Goal: Task Accomplishment & Management: Use online tool/utility

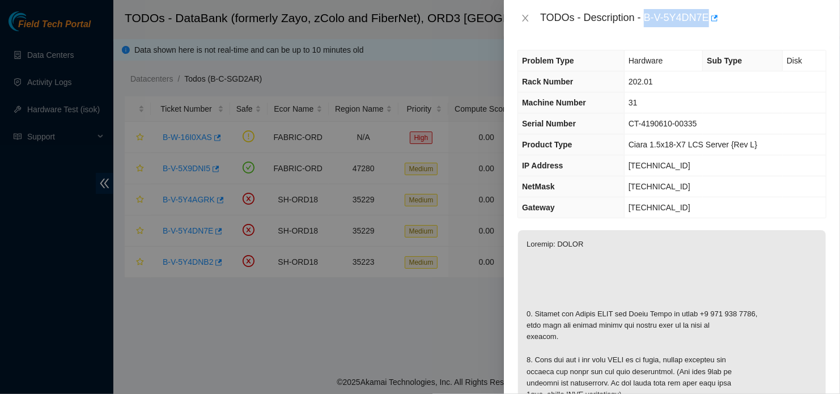
scroll to position [227, 0]
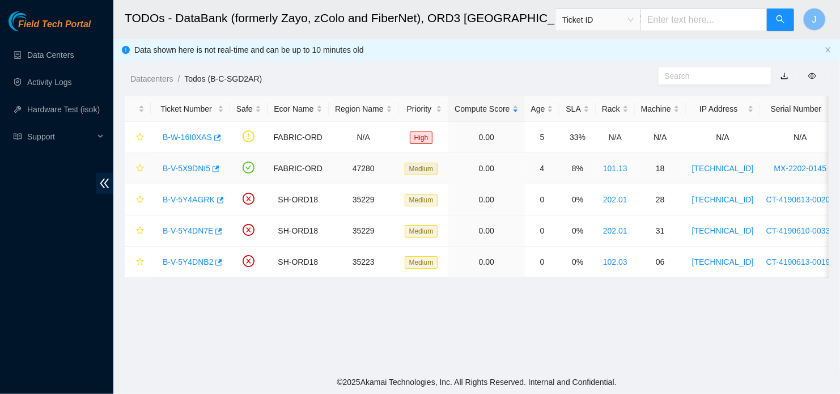
click at [190, 170] on link "B-V-5X9DNI5" at bounding box center [187, 168] width 48 height 9
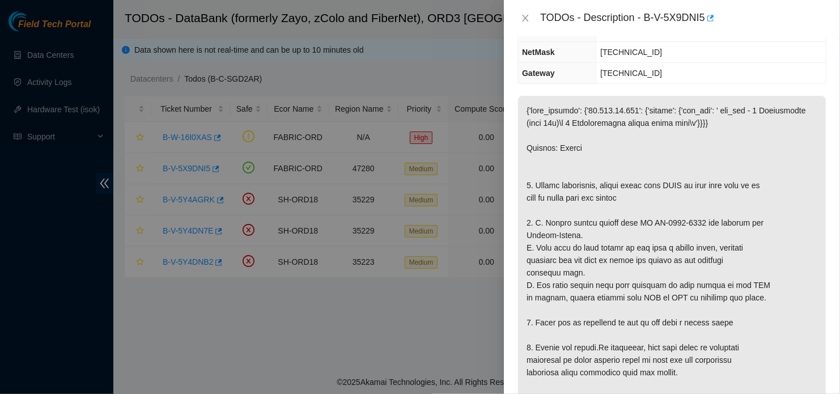
scroll to position [170, 0]
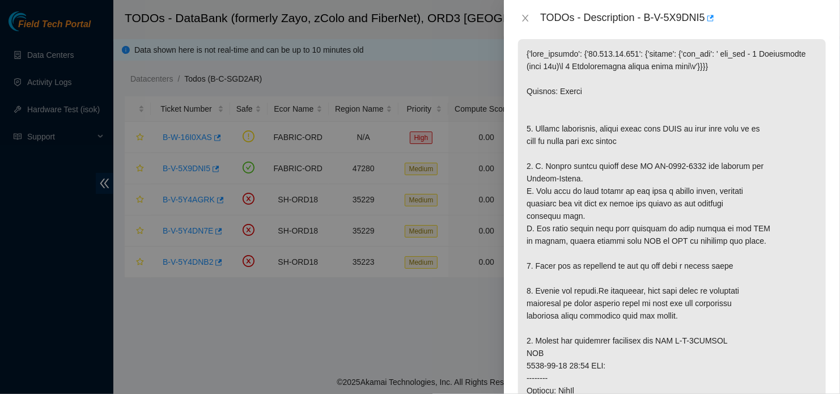
click at [383, 178] on div at bounding box center [420, 197] width 840 height 394
click at [526, 22] on icon "close" at bounding box center [525, 18] width 9 height 9
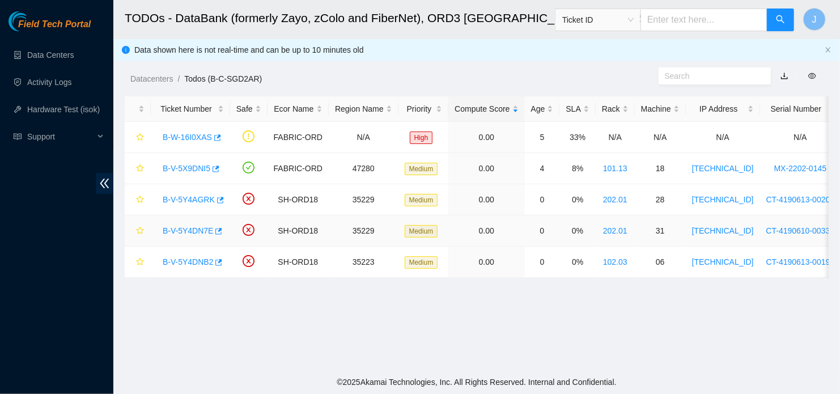
click at [192, 233] on link "B-V-5Y4DN7E" at bounding box center [188, 230] width 50 height 9
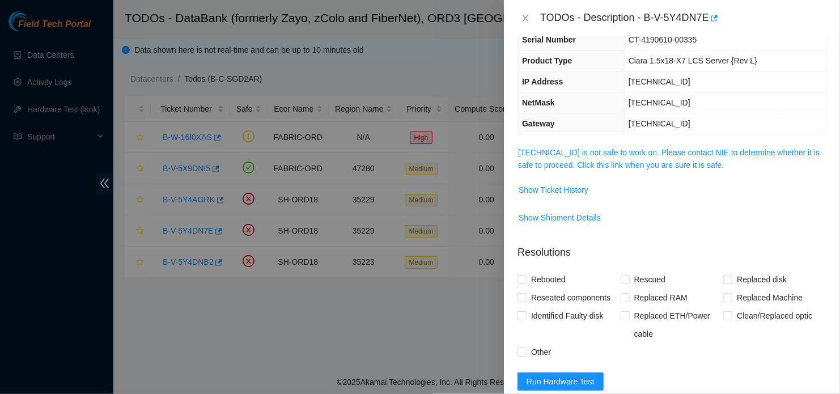
scroll to position [77, 0]
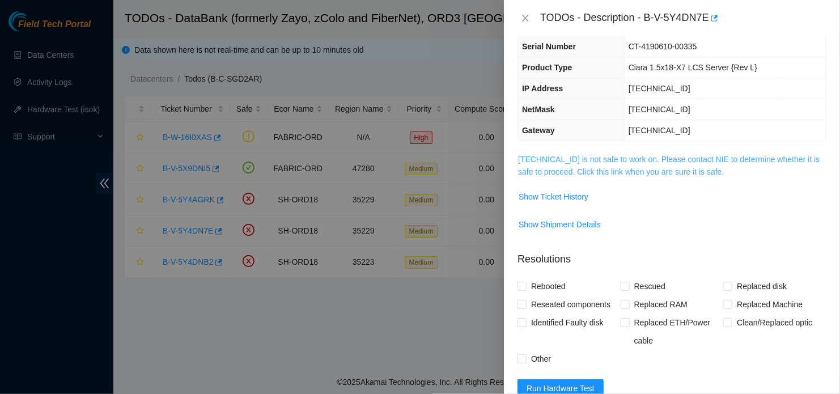
click at [655, 166] on link "104.124.99.34 is not safe to work on. Please contact NIE to determine whether i…" at bounding box center [668, 166] width 301 height 22
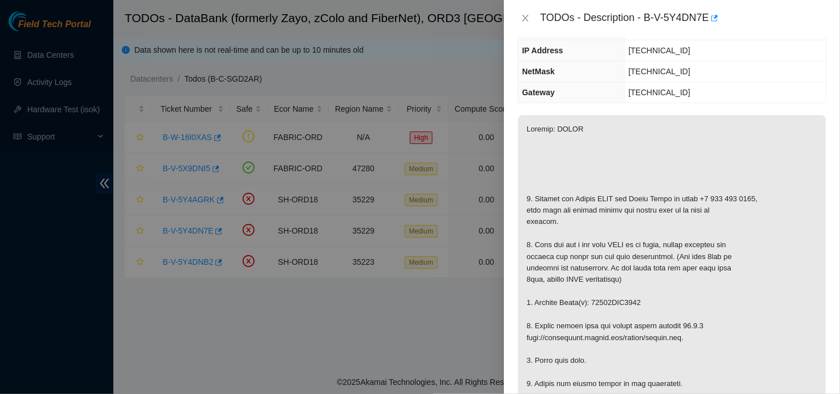
scroll to position [134, 0]
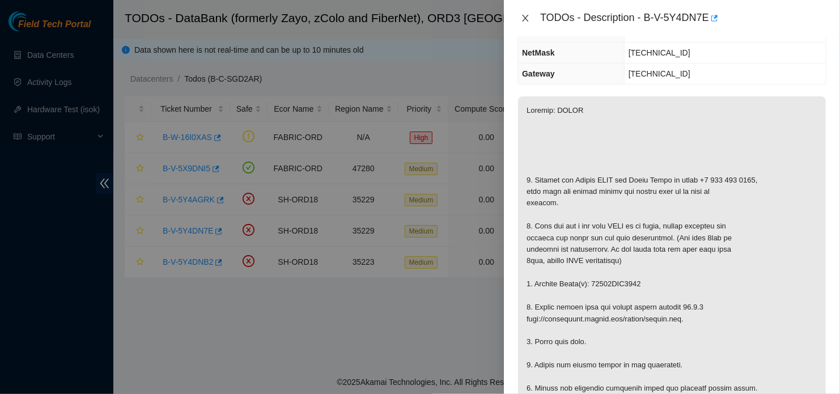
click at [526, 20] on icon "close" at bounding box center [525, 18] width 9 height 9
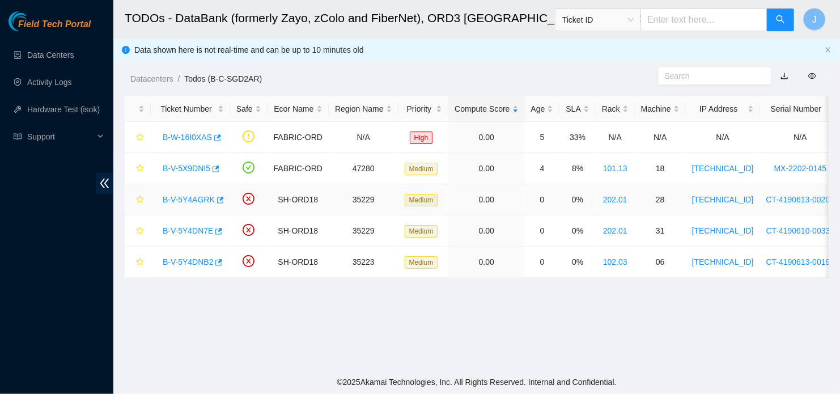
click at [193, 201] on link "B-V-5Y4AGRK" at bounding box center [189, 199] width 52 height 9
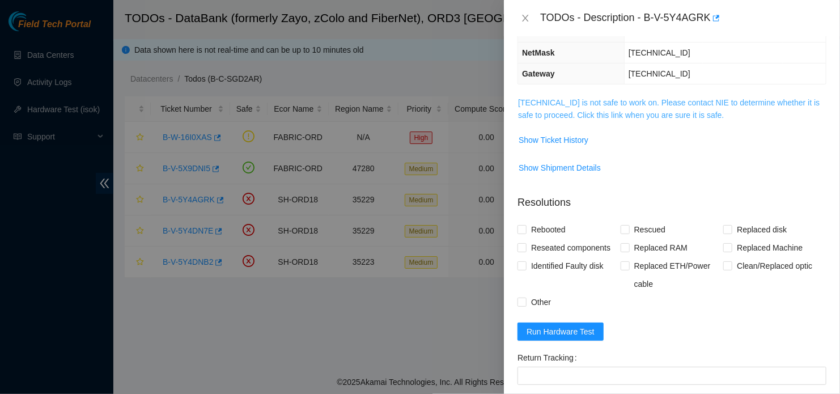
click at [616, 116] on link "104.124.99.31 is not safe to work on. Please contact NIE to determine whether i…" at bounding box center [668, 109] width 301 height 22
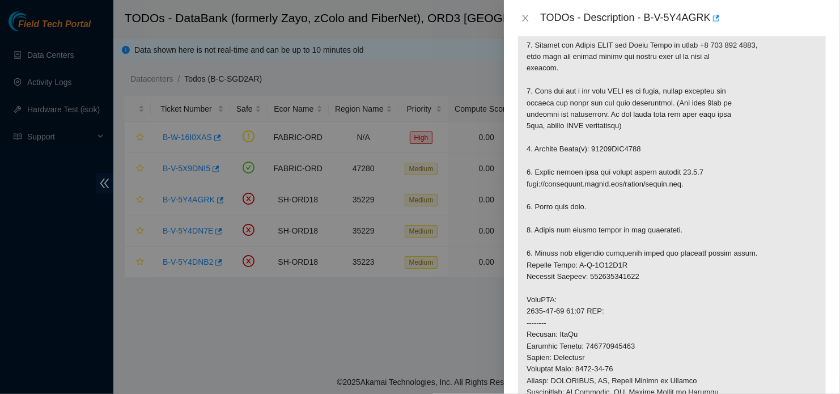
scroll to position [304, 0]
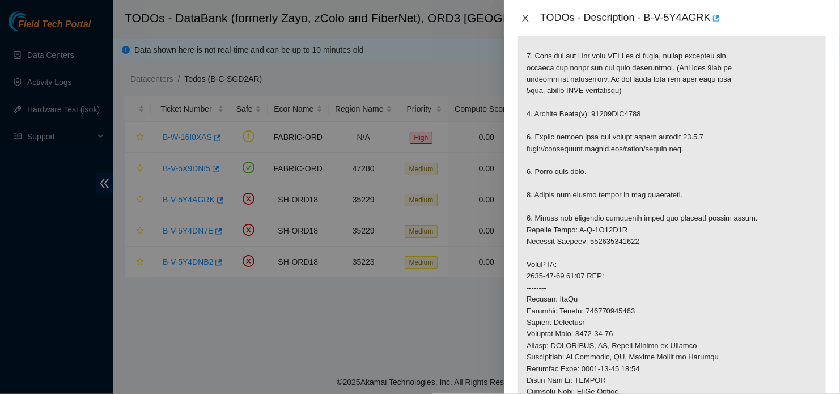
click at [525, 17] on icon "close" at bounding box center [525, 18] width 9 height 9
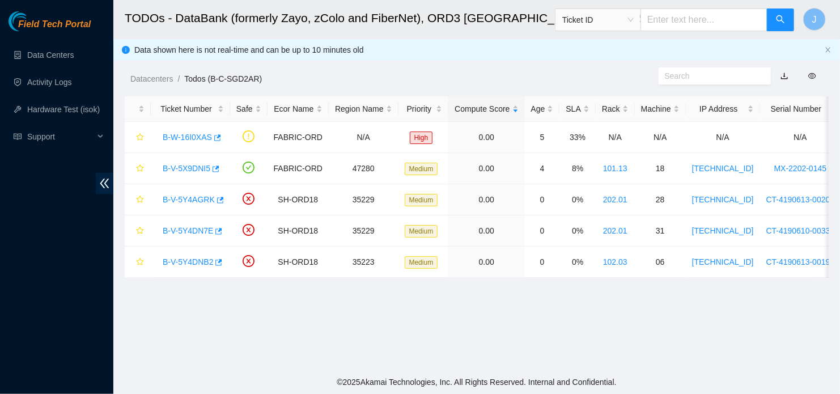
scroll to position [256, 0]
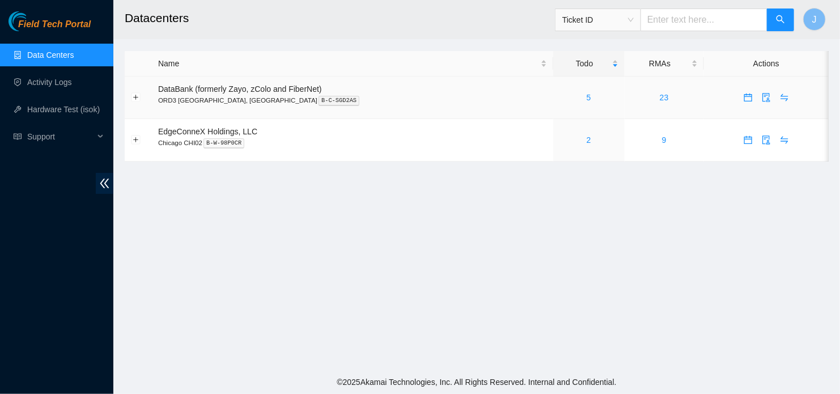
click at [559, 99] on div "5" at bounding box center [588, 97] width 59 height 12
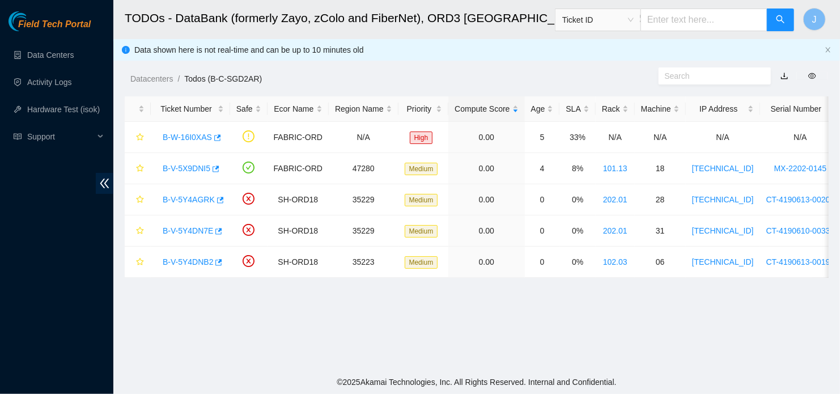
click at [799, 303] on main "TODOs - DataBank (formerly Zayo, zColo and FiberNet), ORD3 [GEOGRAPHIC_DATA], […" at bounding box center [476, 185] width 726 height 370
click at [183, 263] on link "B-V-5Y4DNB2" at bounding box center [188, 261] width 50 height 9
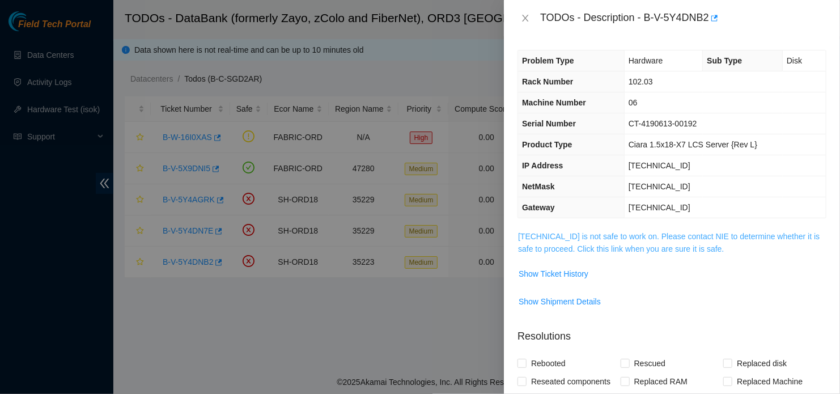
click at [644, 238] on link "[TECHNICAL_ID] is not safe to work on. Please contact NIE to determine whether …" at bounding box center [668, 243] width 301 height 22
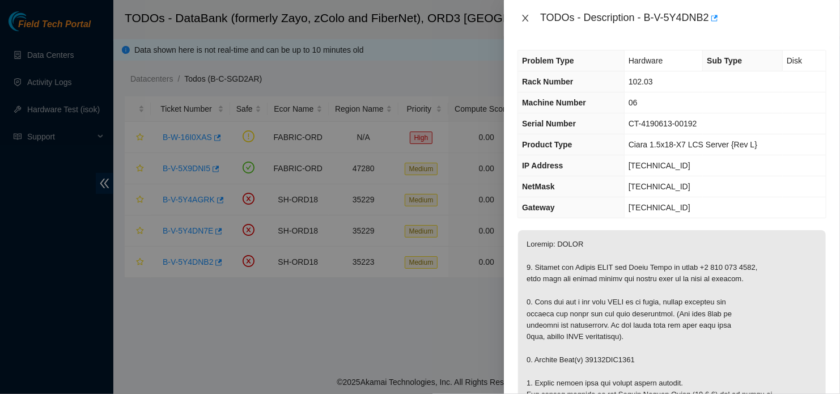
click at [527, 14] on icon "close" at bounding box center [525, 18] width 9 height 9
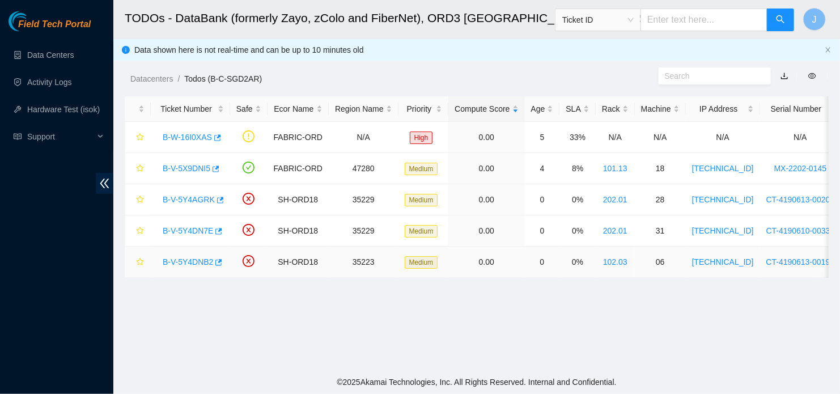
click at [184, 261] on link "B-V-5Y4DNB2" at bounding box center [188, 261] width 50 height 9
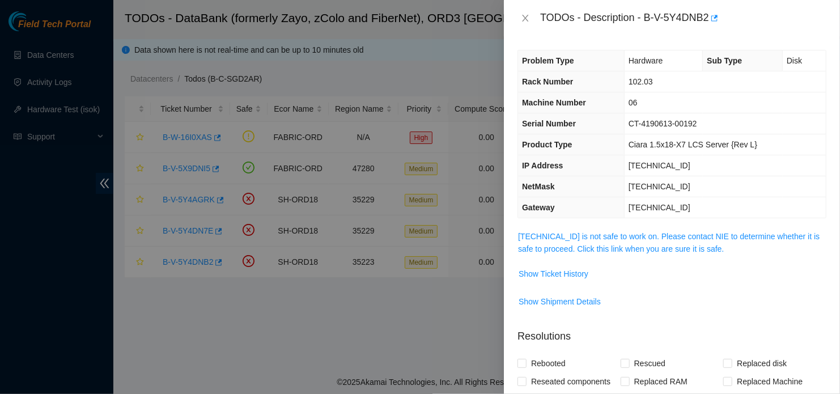
click at [645, 16] on div "TODOs - Description - B-V-5Y4DNB2" at bounding box center [683, 18] width 286 height 18
drag, startPoint x: 647, startPoint y: 15, endPoint x: 707, endPoint y: 18, distance: 59.5
click at [707, 18] on div "TODOs - Description - B-V-5Y4DNB2" at bounding box center [683, 18] width 286 height 18
copy div "B-V-5Y4DNB2"
click at [810, 199] on td "[TECHNICAL_ID]" at bounding box center [725, 207] width 202 height 21
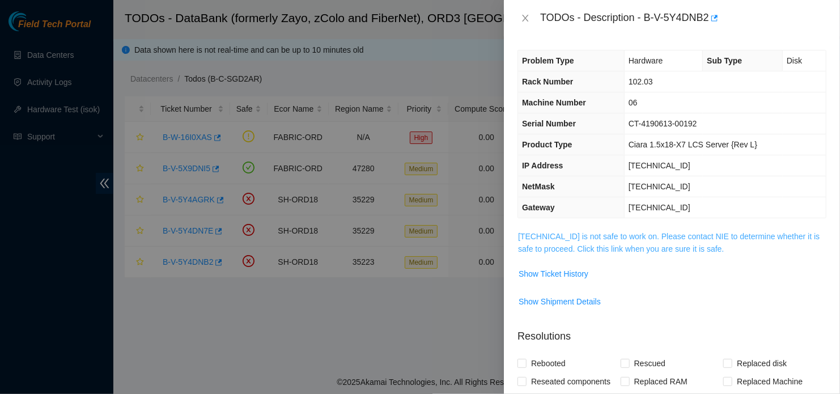
click at [664, 233] on link "[TECHNICAL_ID] is not safe to work on. Please contact NIE to determine whether …" at bounding box center [668, 243] width 301 height 22
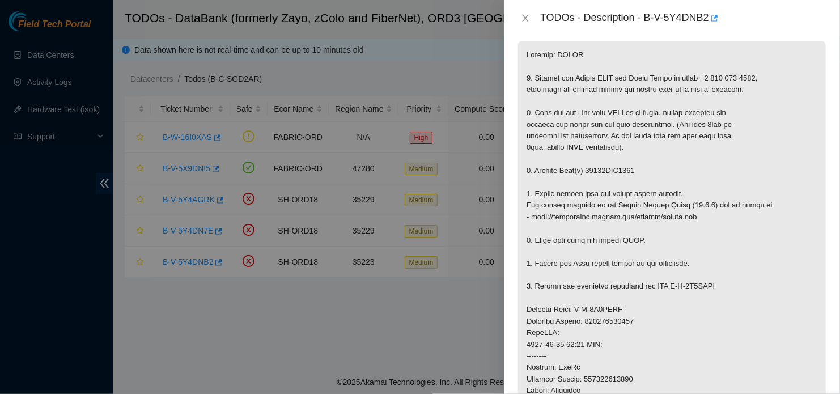
scroll to position [212, 0]
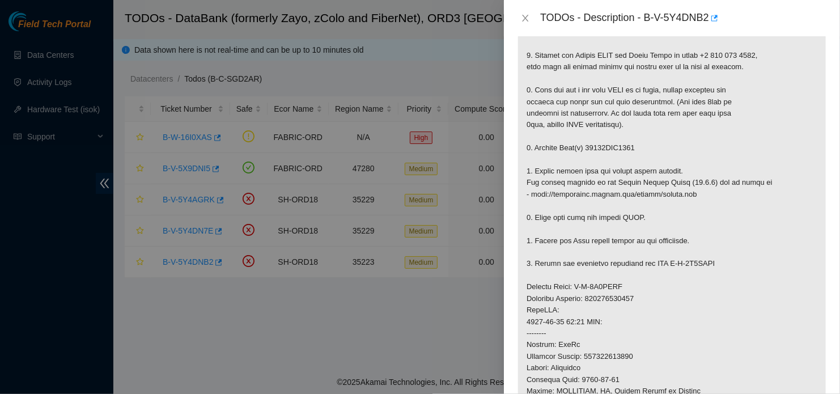
click at [480, 292] on div at bounding box center [420, 197] width 840 height 394
click at [801, 151] on p at bounding box center [672, 298] width 308 height 561
click at [674, 318] on p at bounding box center [672, 298] width 308 height 561
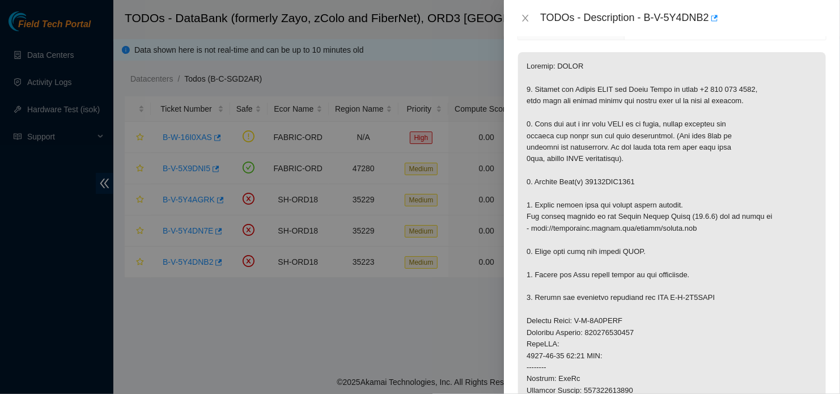
scroll to position [180, 0]
click at [641, 336] on p at bounding box center [672, 330] width 308 height 561
click at [595, 305] on p at bounding box center [672, 330] width 308 height 561
click at [775, 256] on p at bounding box center [672, 330] width 308 height 561
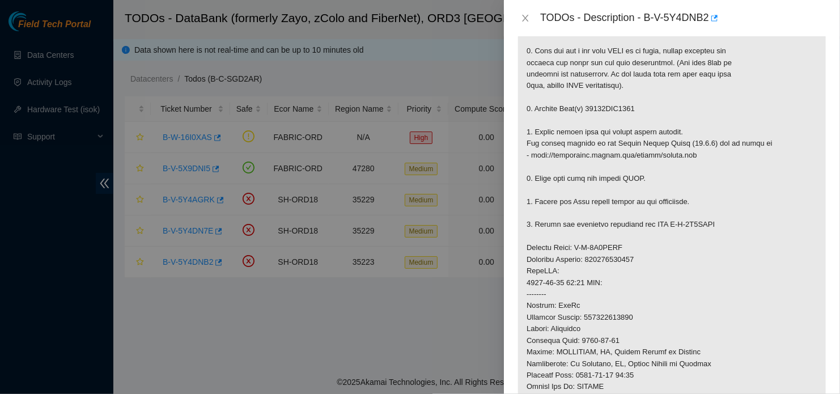
scroll to position [0, 0]
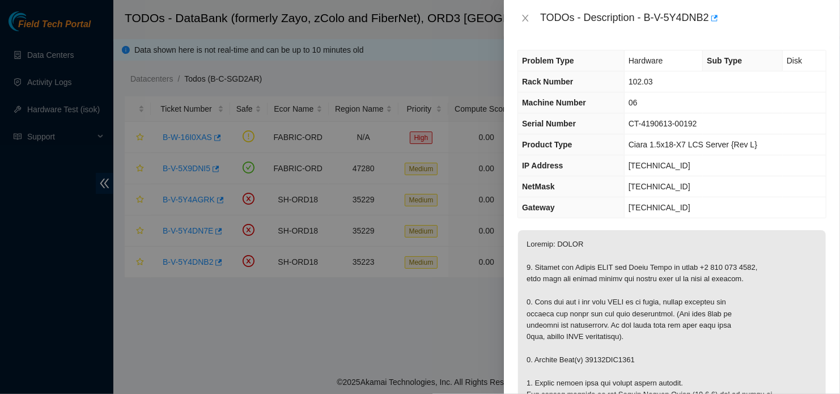
click at [760, 186] on td "[TECHNICAL_ID]" at bounding box center [725, 186] width 202 height 21
click at [732, 172] on td "[TECHNICAL_ID]" at bounding box center [725, 165] width 202 height 21
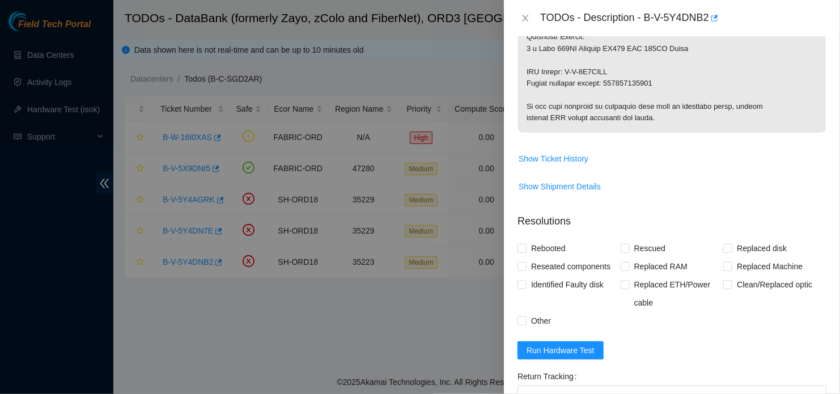
scroll to position [722, 0]
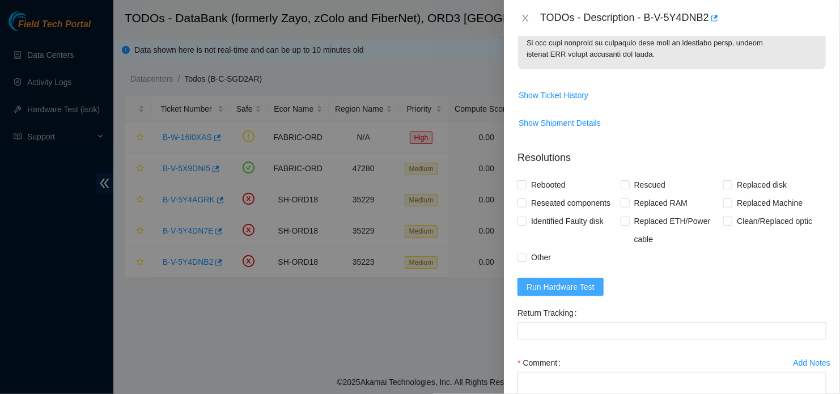
click at [560, 284] on span "Run Hardware Test" at bounding box center [560, 286] width 68 height 12
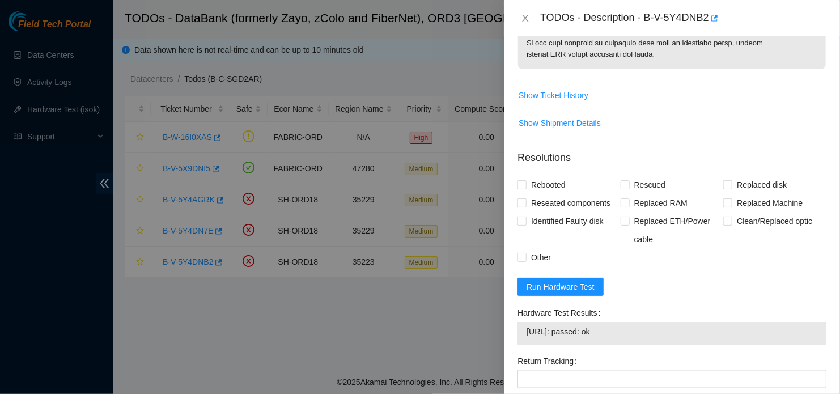
click at [630, 290] on form "Resolutions Rebooted Rescued Replaced disk Reseated components Replaced RAM Rep…" at bounding box center [671, 328] width 309 height 374
